Goal: Information Seeking & Learning: Find specific fact

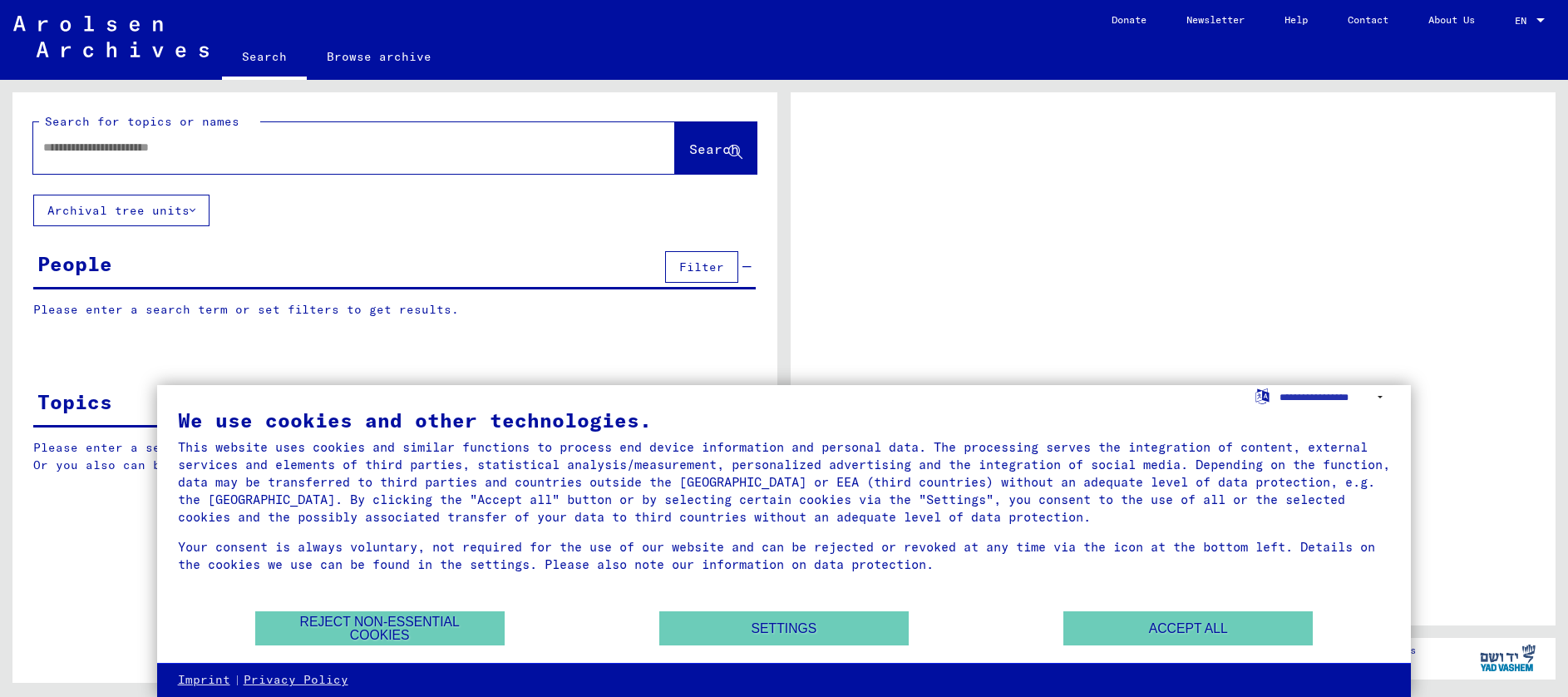
click at [56, 139] on input "text" at bounding box center [339, 147] width 592 height 18
type input "****"
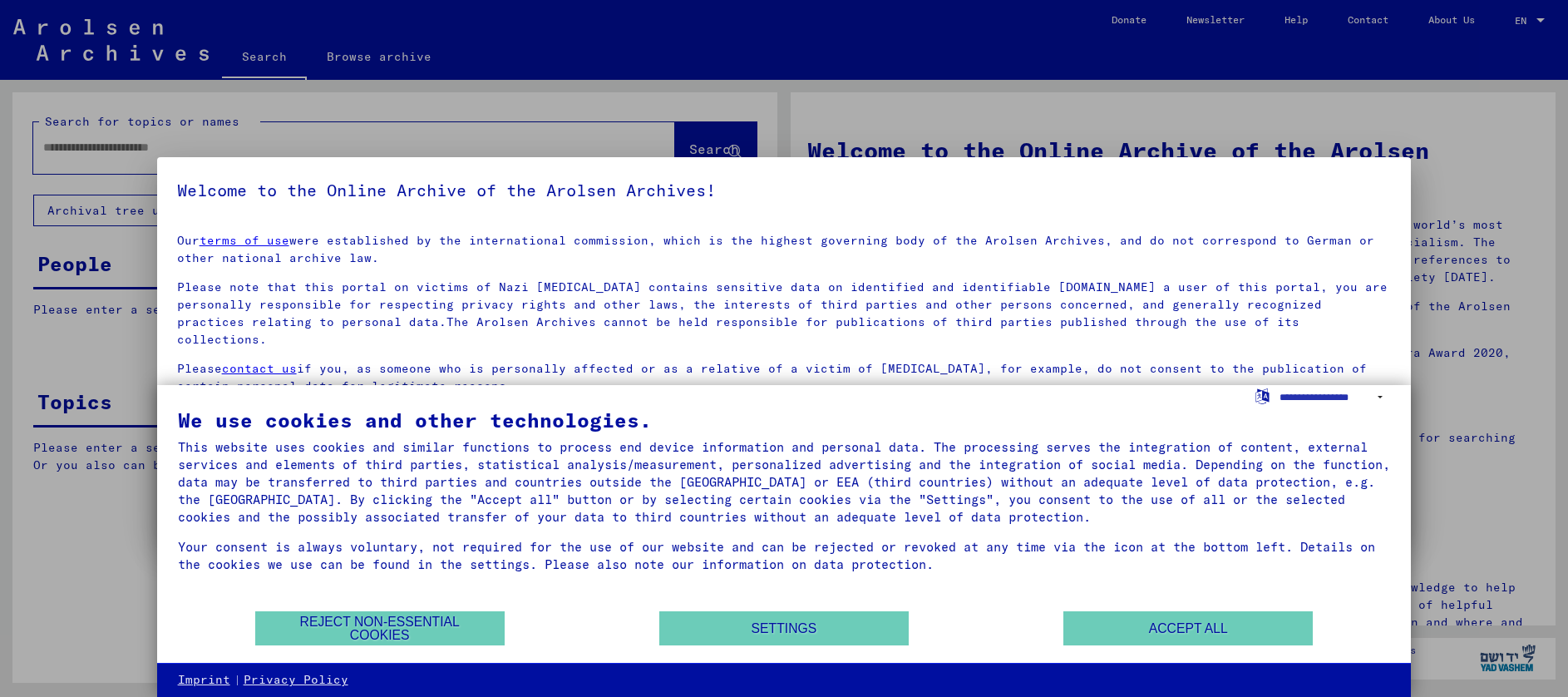
click at [691, 141] on div at bounding box center [784, 348] width 1568 height 697
drag, startPoint x: 1147, startPoint y: 637, endPoint x: 1118, endPoint y: 636, distance: 29.0
click at [1137, 637] on button "Accept all" at bounding box center [1188, 629] width 250 height 34
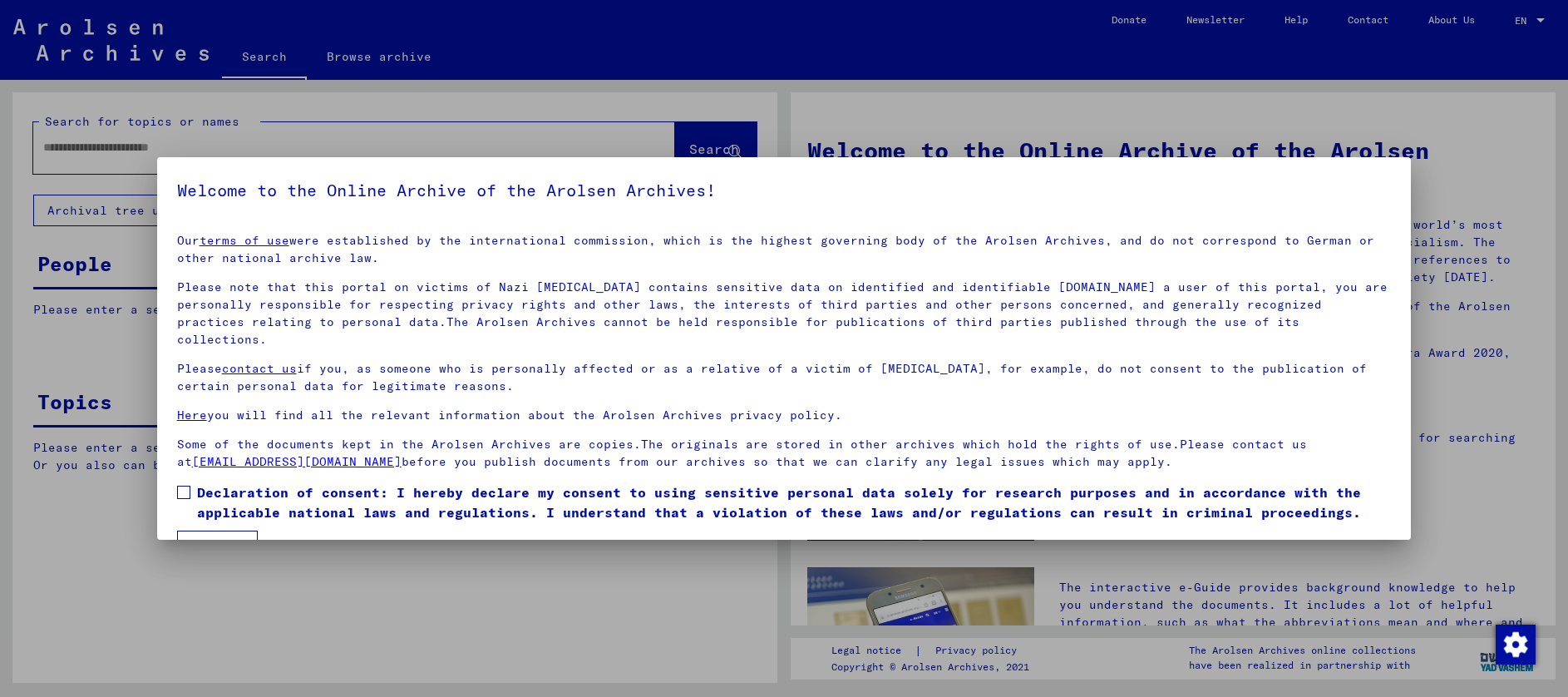
drag, startPoint x: 223, startPoint y: 527, endPoint x: 241, endPoint y: 543, distance: 24.1
click at [222, 531] on button "I agree" at bounding box center [217, 546] width 81 height 32
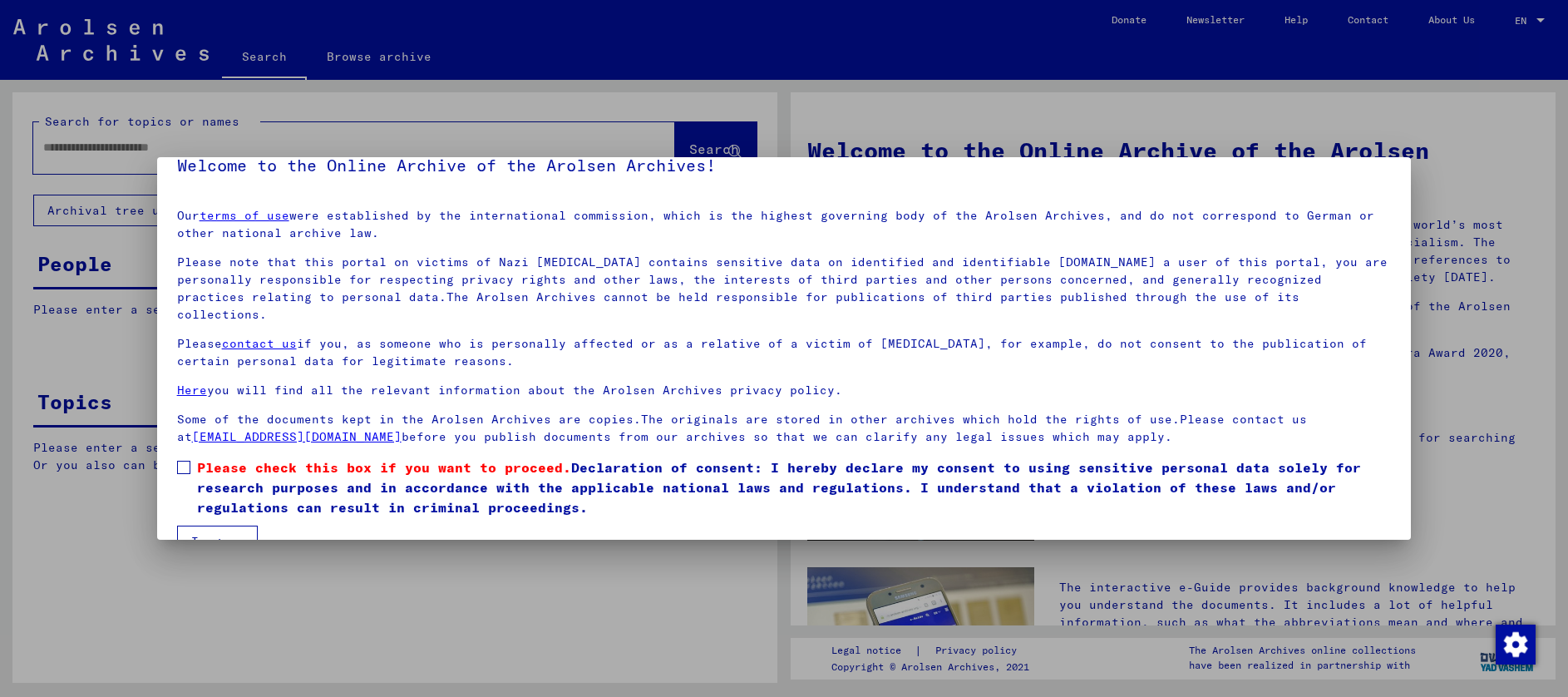
click at [188, 461] on span at bounding box center [184, 468] width 14 height 14
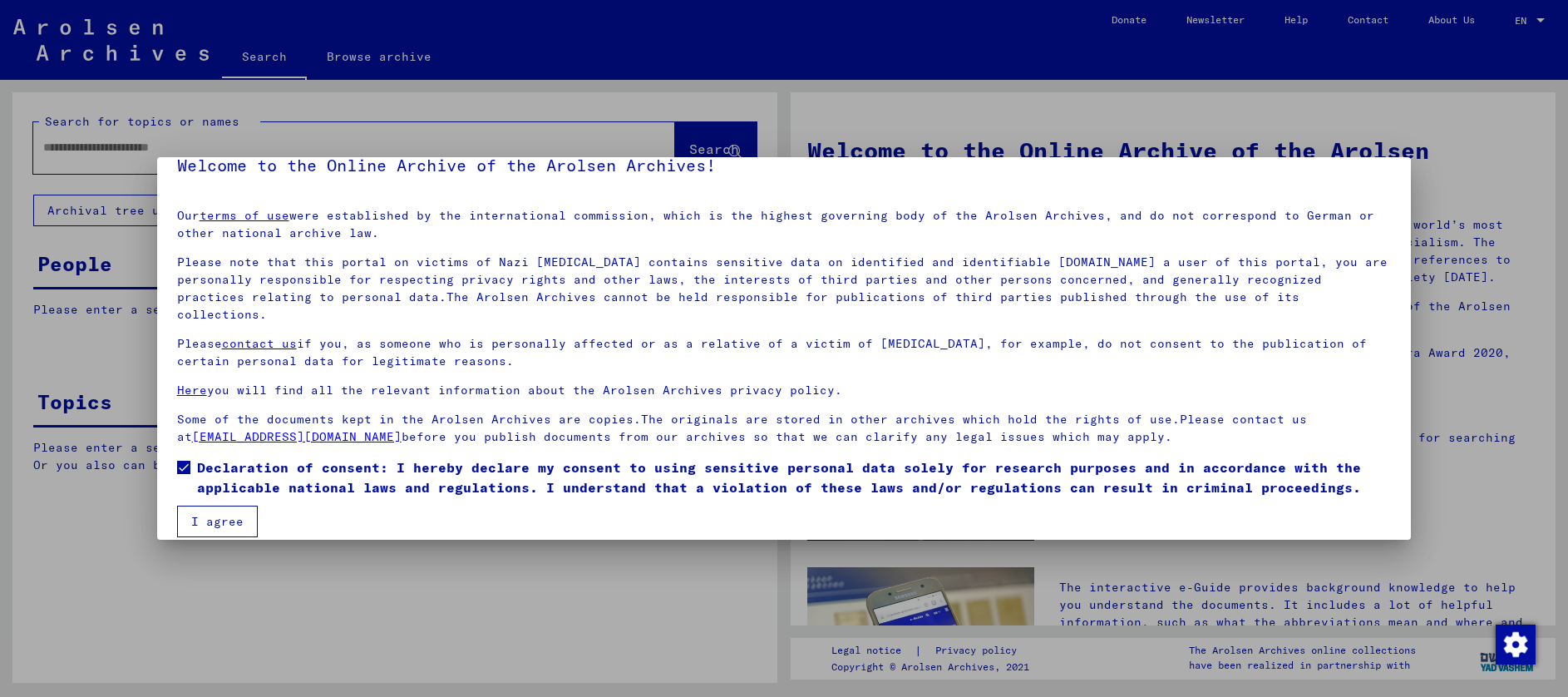
click at [229, 506] on button "I agree" at bounding box center [217, 521] width 81 height 32
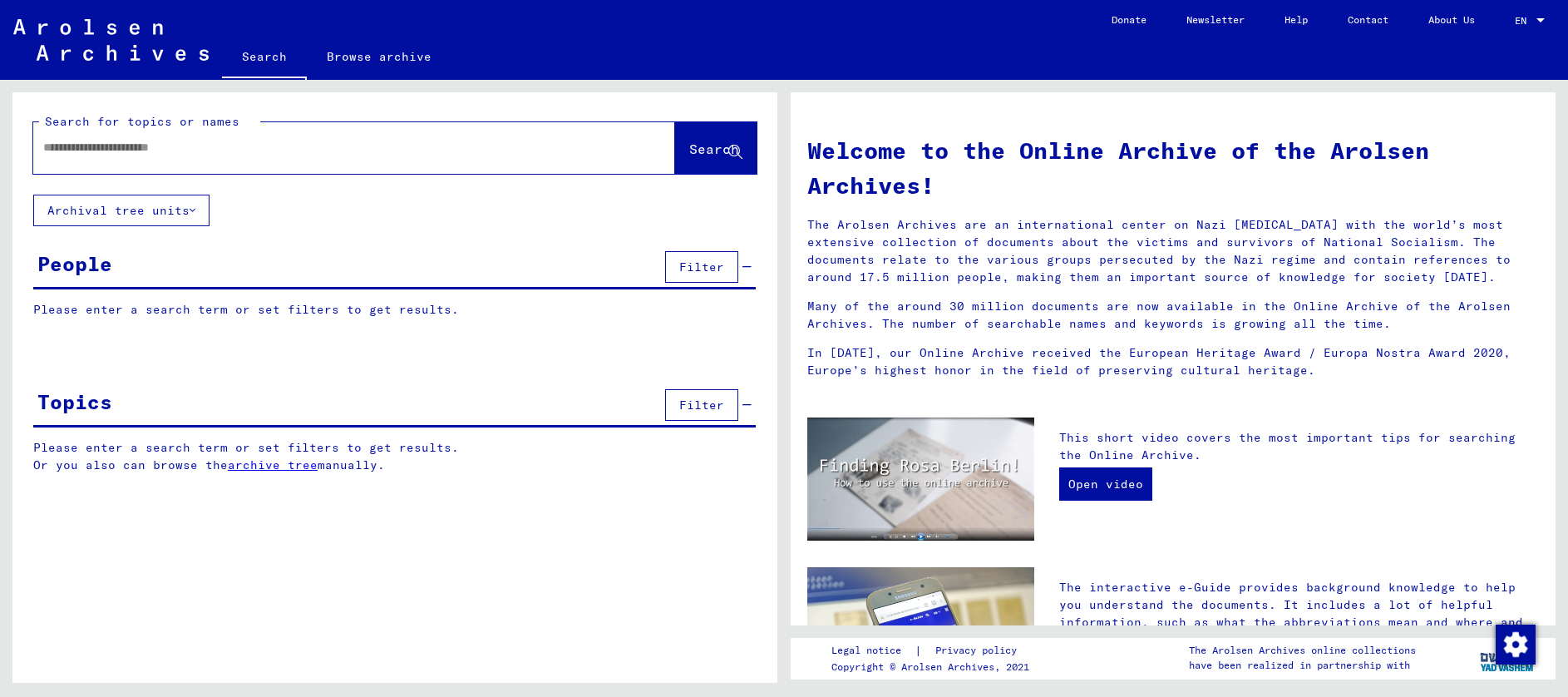
click at [53, 139] on input "text" at bounding box center [334, 147] width 582 height 18
type input "****"
click at [698, 141] on span "Search" at bounding box center [714, 149] width 50 height 17
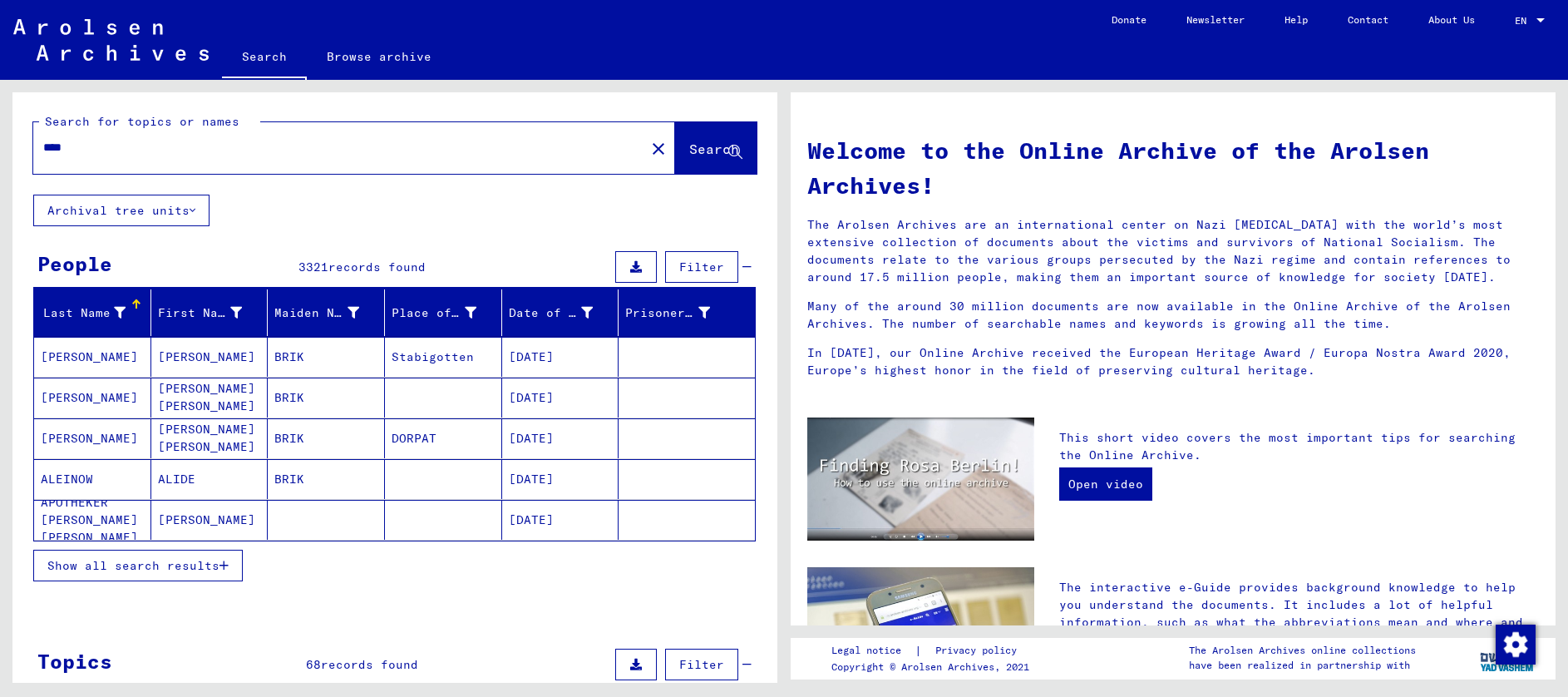
click at [190, 558] on span "Show all search results" at bounding box center [134, 566] width 172 height 15
